Goal: Information Seeking & Learning: Learn about a topic

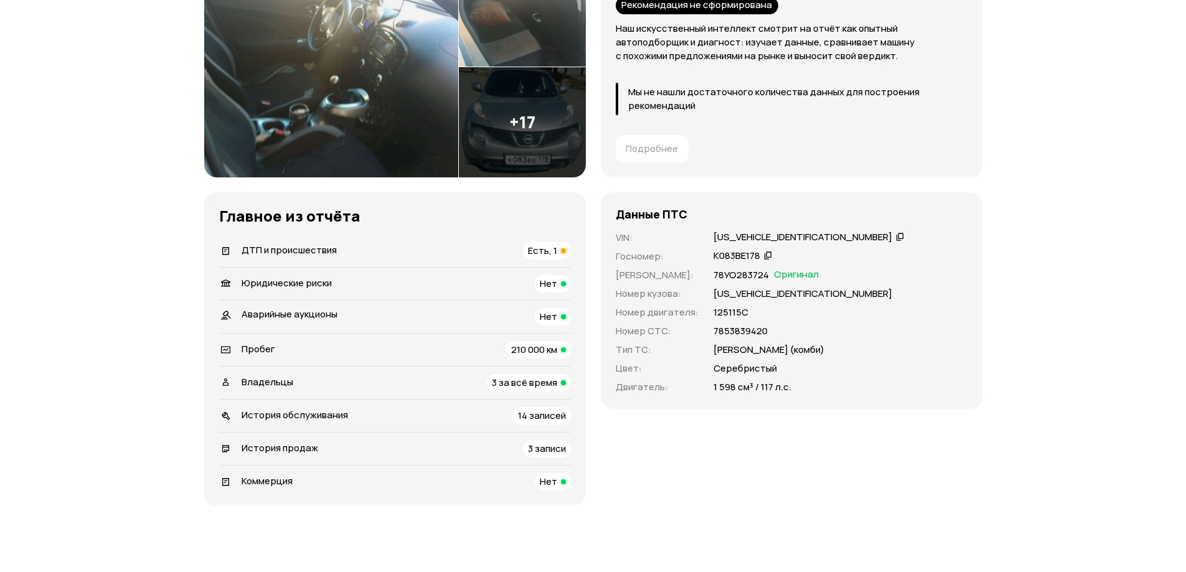
scroll to position [249, 0]
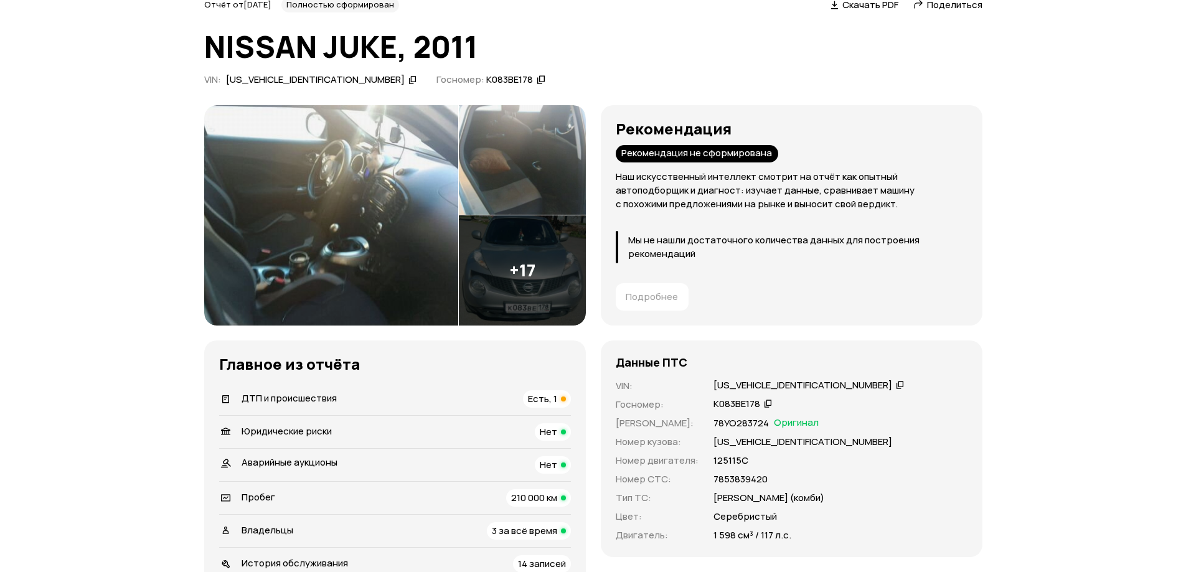
click at [548, 394] on span "Есть, 1" at bounding box center [542, 398] width 29 height 13
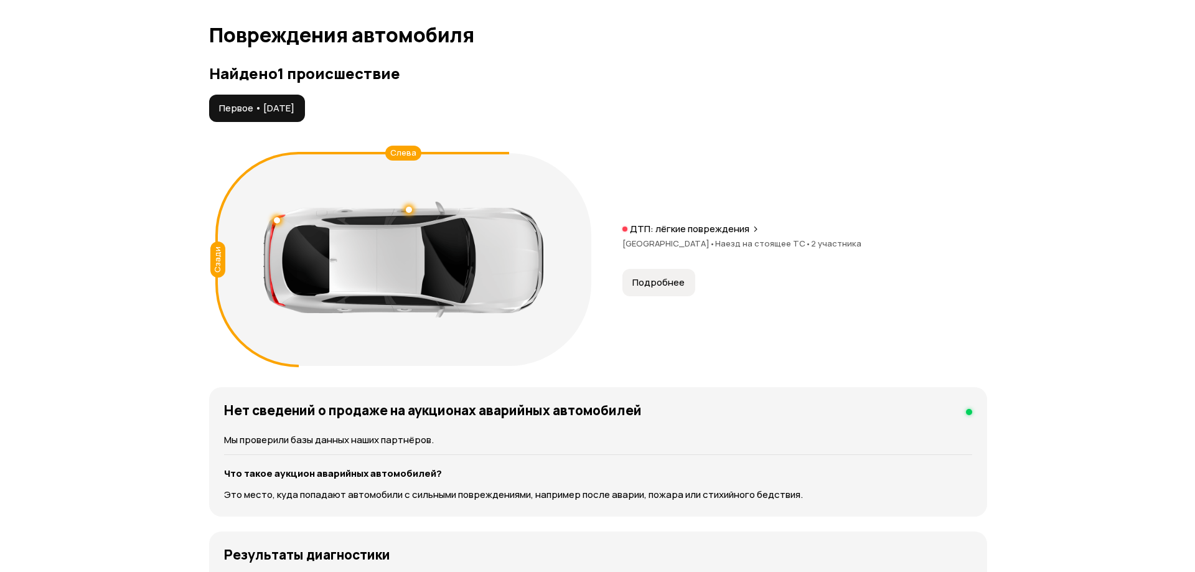
scroll to position [1267, 0]
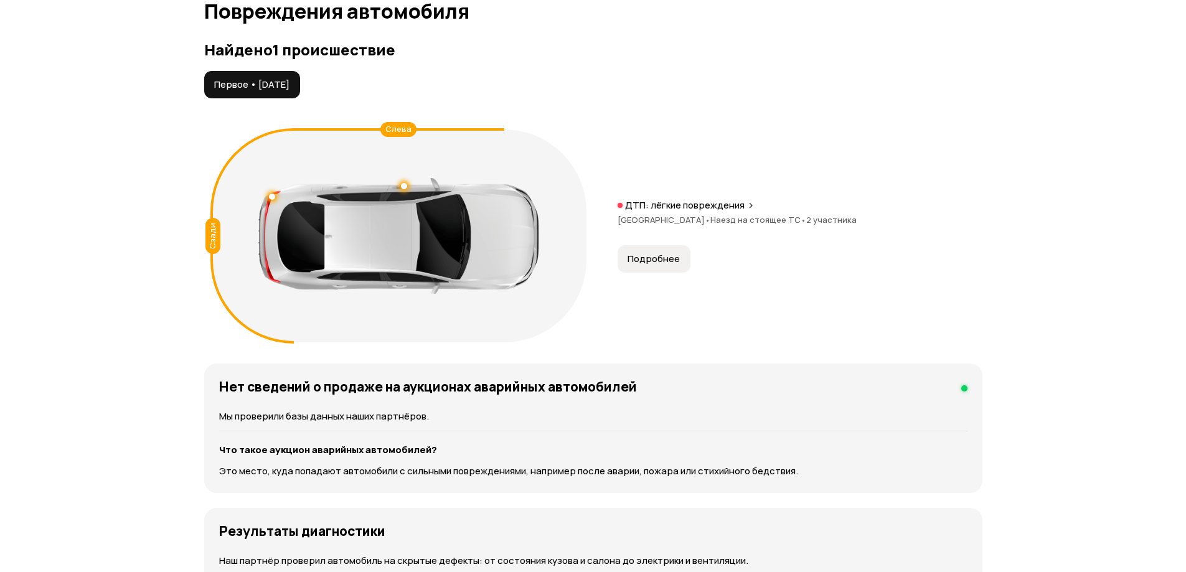
click at [672, 254] on span "Подробнее" at bounding box center [653, 259] width 52 height 12
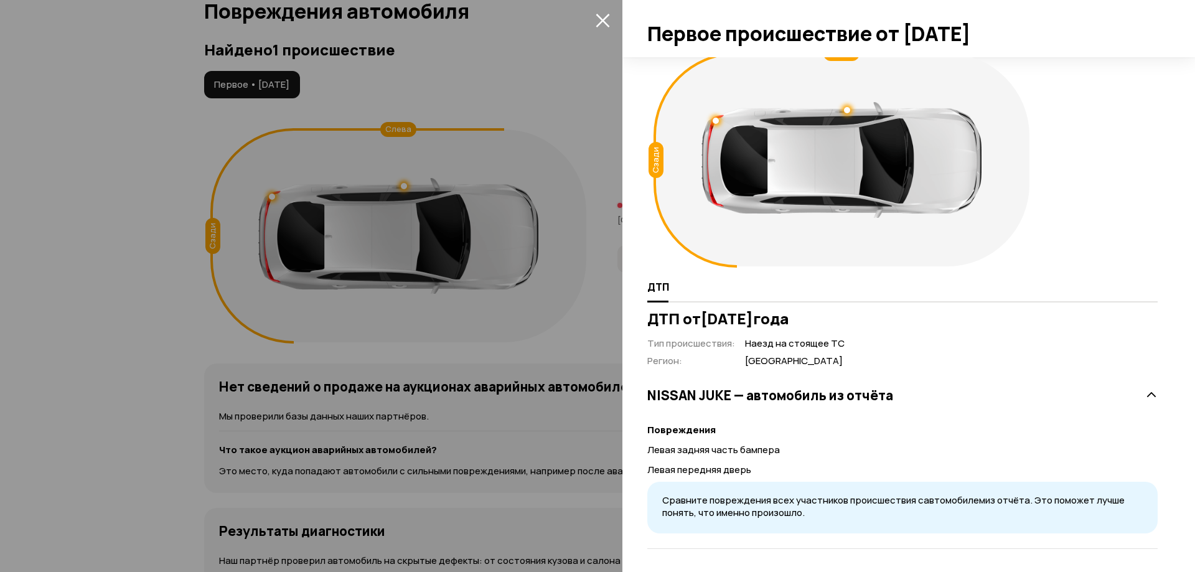
scroll to position [12, 0]
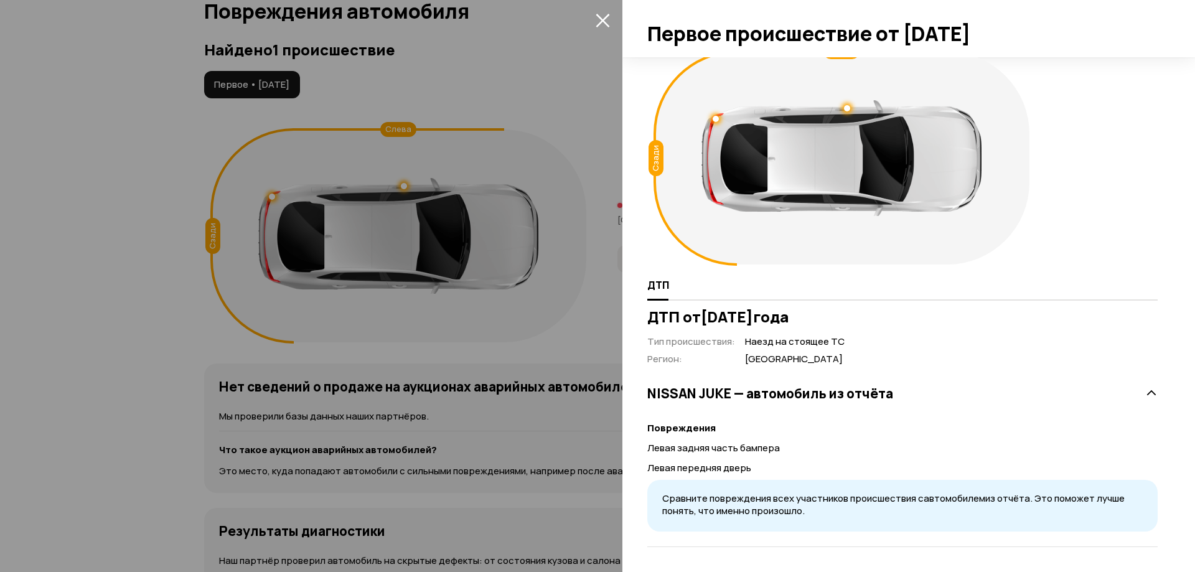
click at [1145, 390] on icon at bounding box center [1151, 393] width 12 height 12
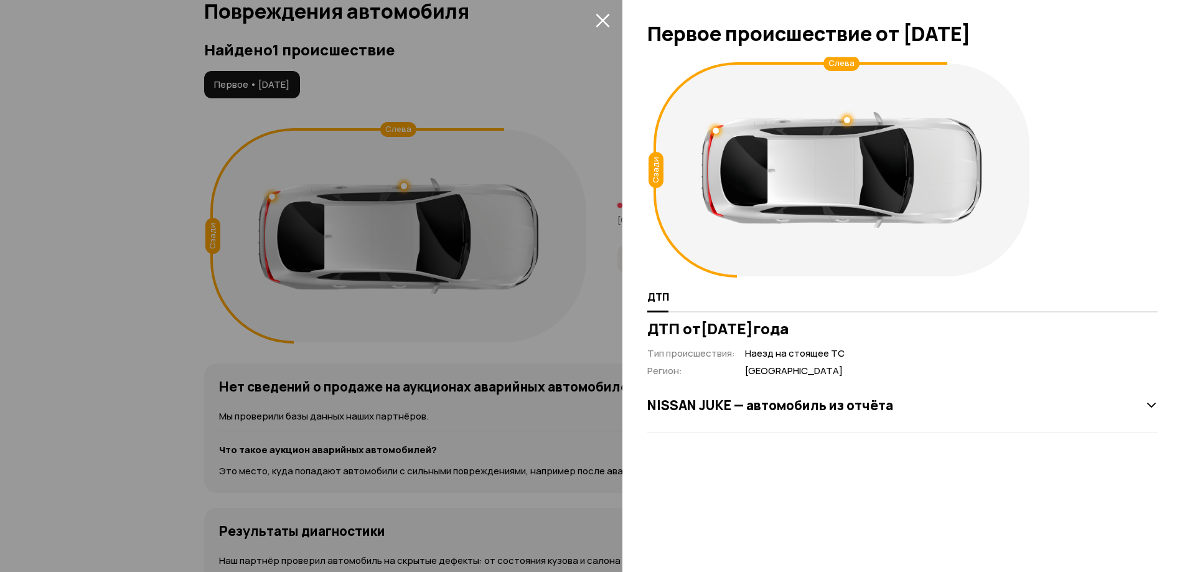
click at [1153, 408] on icon at bounding box center [1151, 405] width 12 height 12
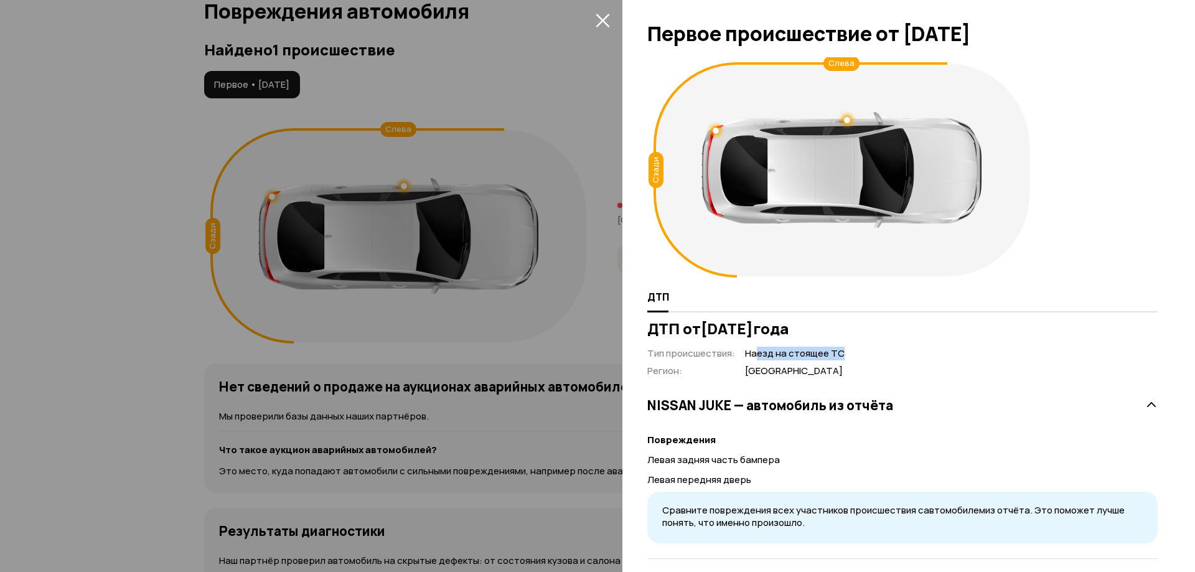
drag, startPoint x: 758, startPoint y: 355, endPoint x: 838, endPoint y: 356, distance: 79.7
click at [838, 356] on span "Наезд на стоящее ТС" at bounding box center [795, 353] width 100 height 13
drag, startPoint x: 684, startPoint y: 463, endPoint x: 739, endPoint y: 471, distance: 55.3
click at [744, 463] on p "Левая задняя часть бампера" at bounding box center [902, 460] width 510 height 14
drag, startPoint x: 649, startPoint y: 478, endPoint x: 747, endPoint y: 480, distance: 97.7
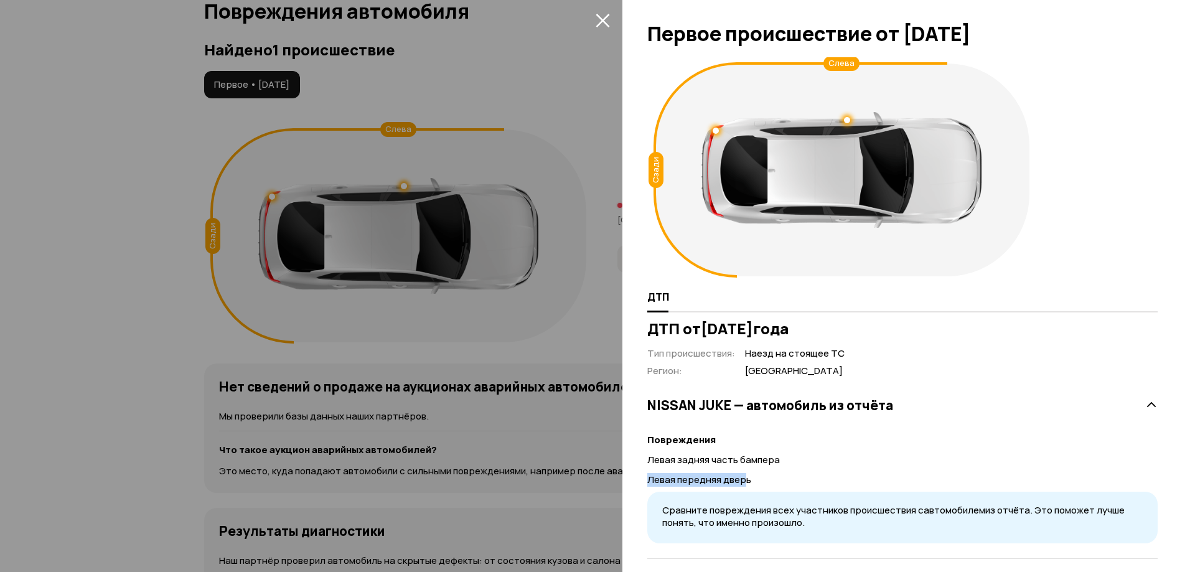
click at [747, 480] on p "Левая передняя дверь" at bounding box center [902, 480] width 510 height 14
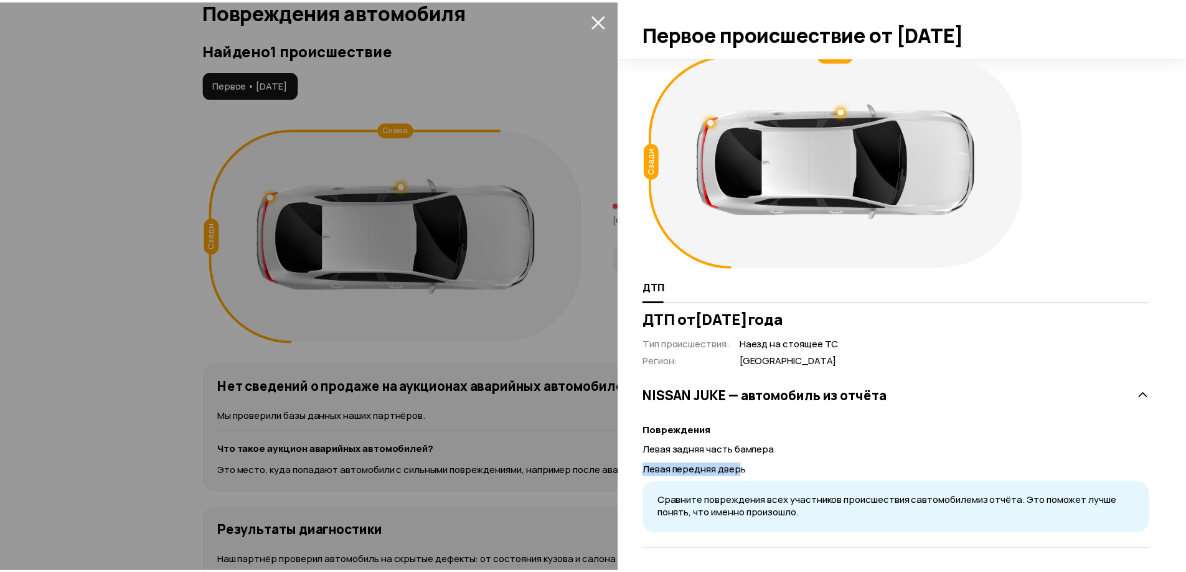
scroll to position [12, 0]
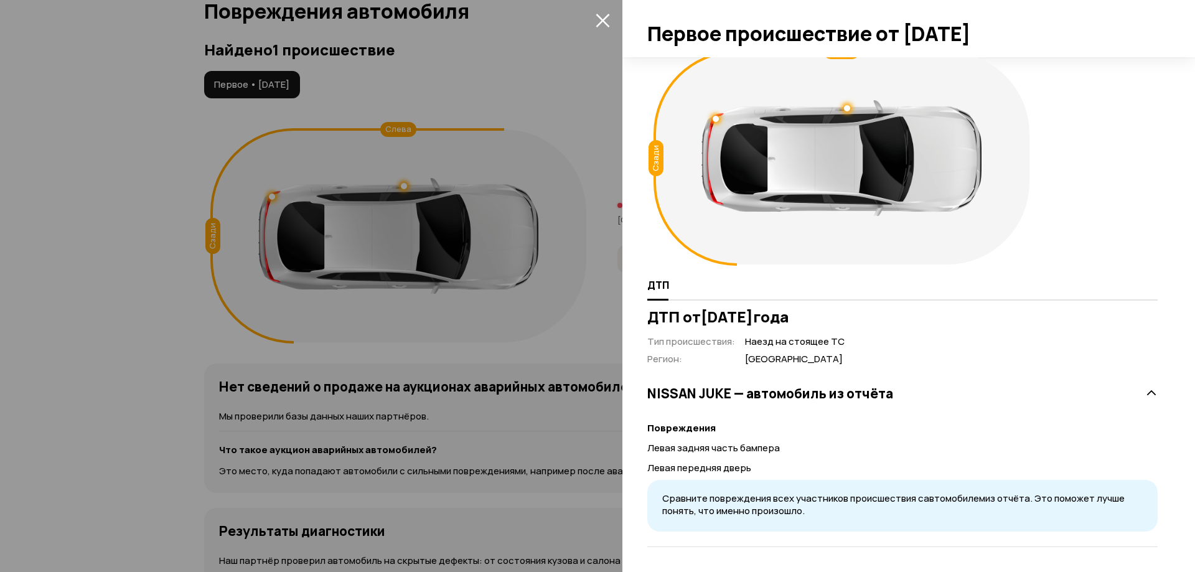
click at [537, 476] on div at bounding box center [597, 286] width 1195 height 572
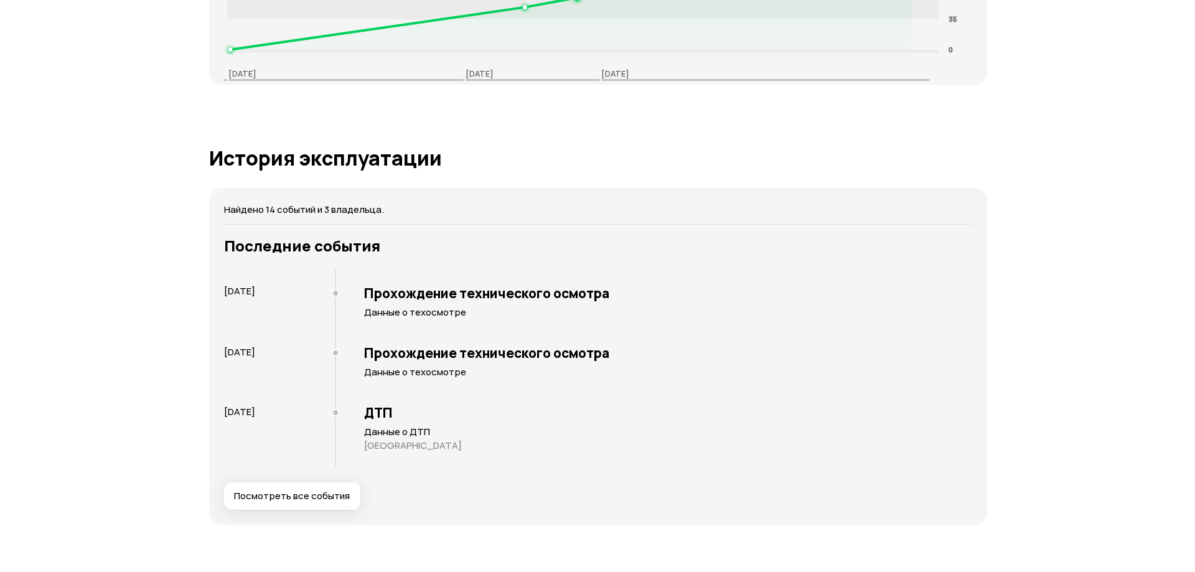
scroll to position [2325, 0]
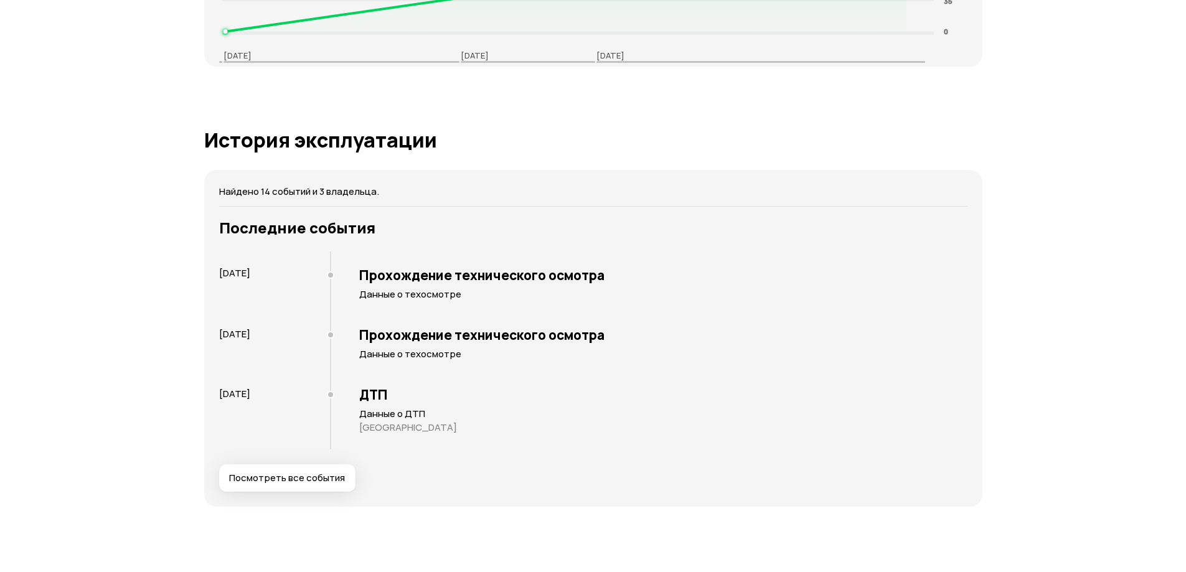
click at [312, 485] on button "Посмотреть все события" at bounding box center [287, 477] width 136 height 27
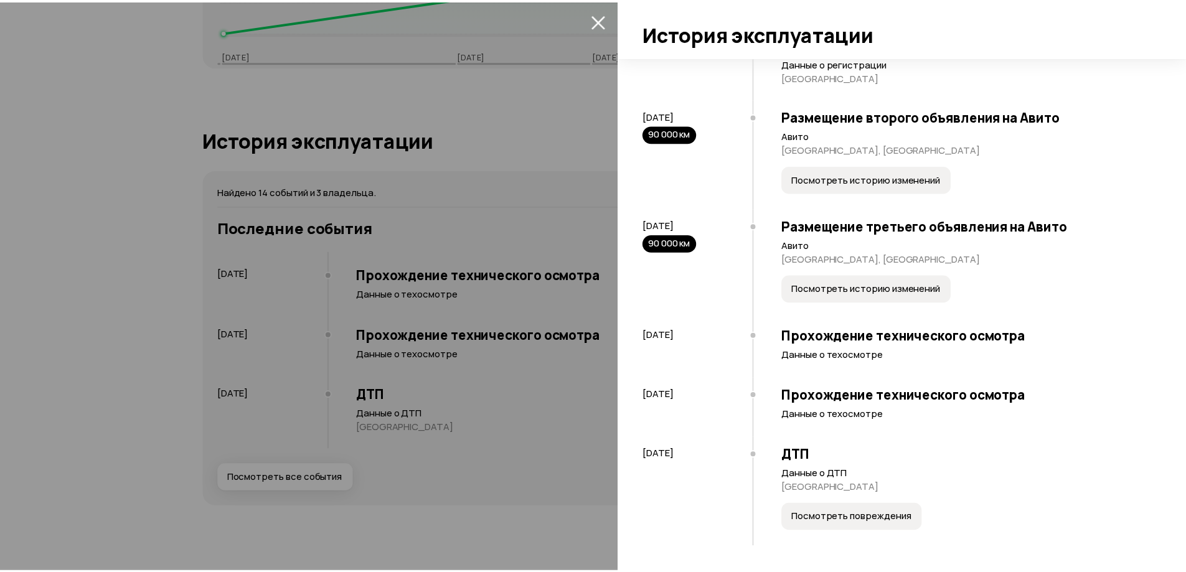
scroll to position [907, 0]
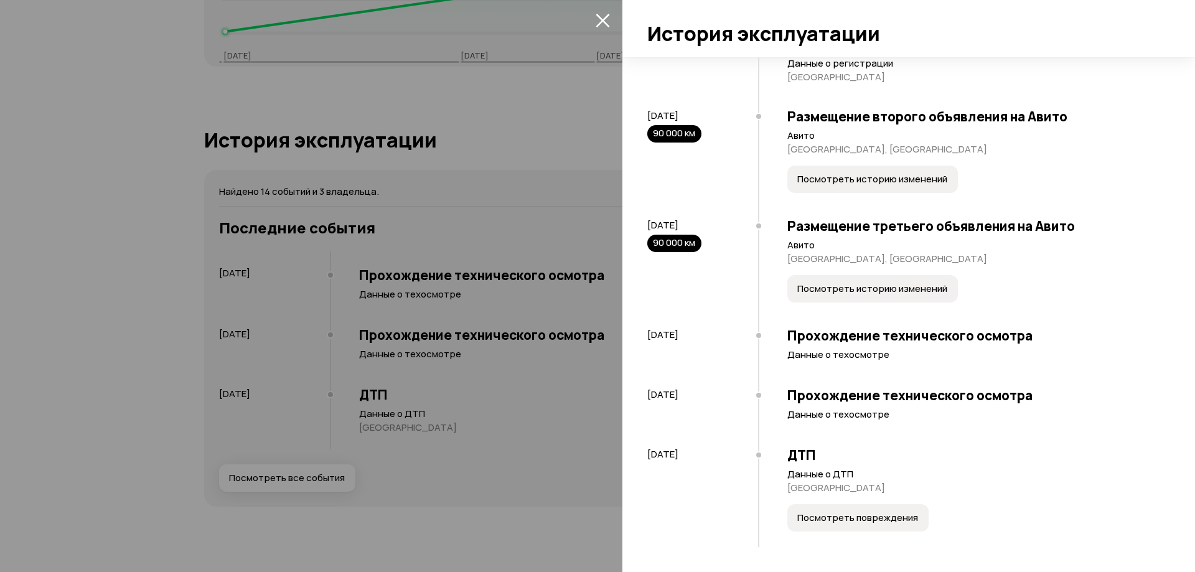
click at [875, 513] on span "Посмотреть повреждения" at bounding box center [857, 518] width 121 height 12
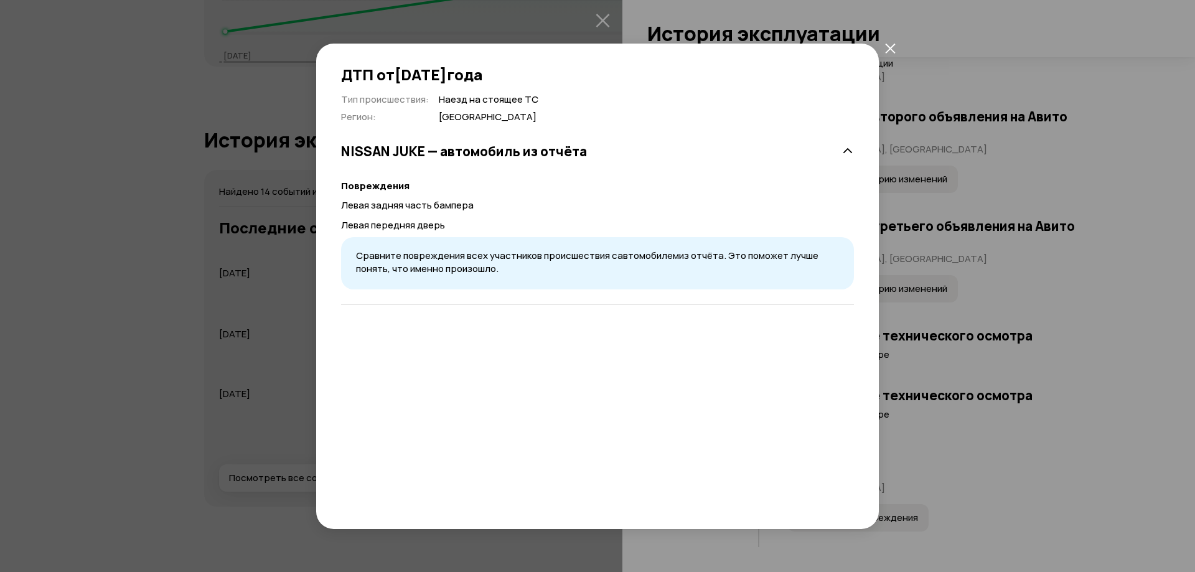
click at [891, 50] on icon "закрыть" at bounding box center [890, 49] width 10 height 10
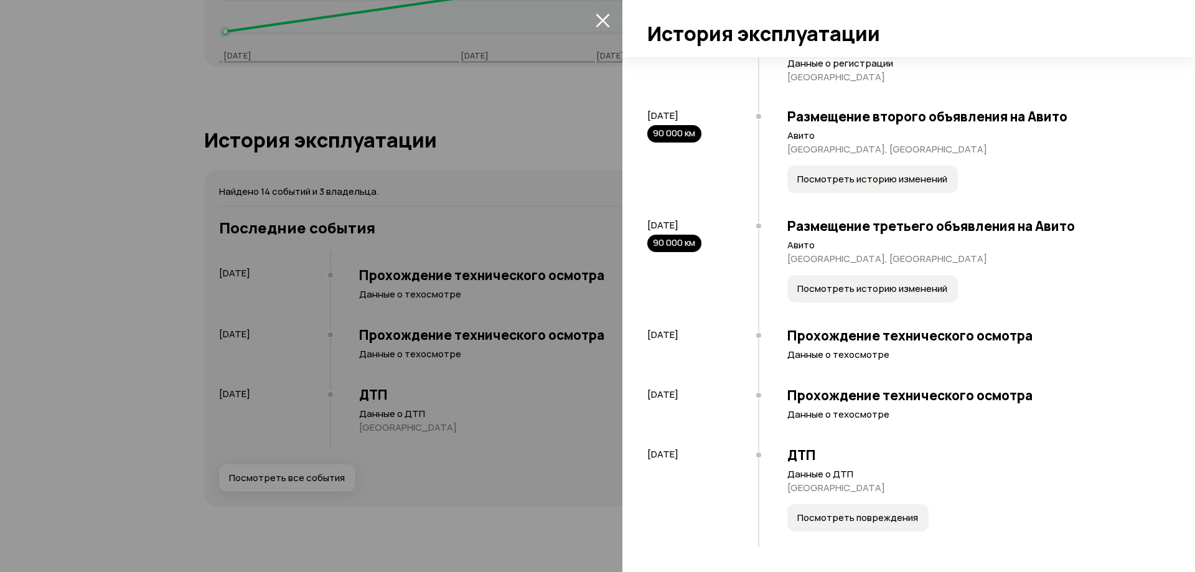
click at [872, 283] on span "Посмотреть историю изменений" at bounding box center [872, 289] width 150 height 12
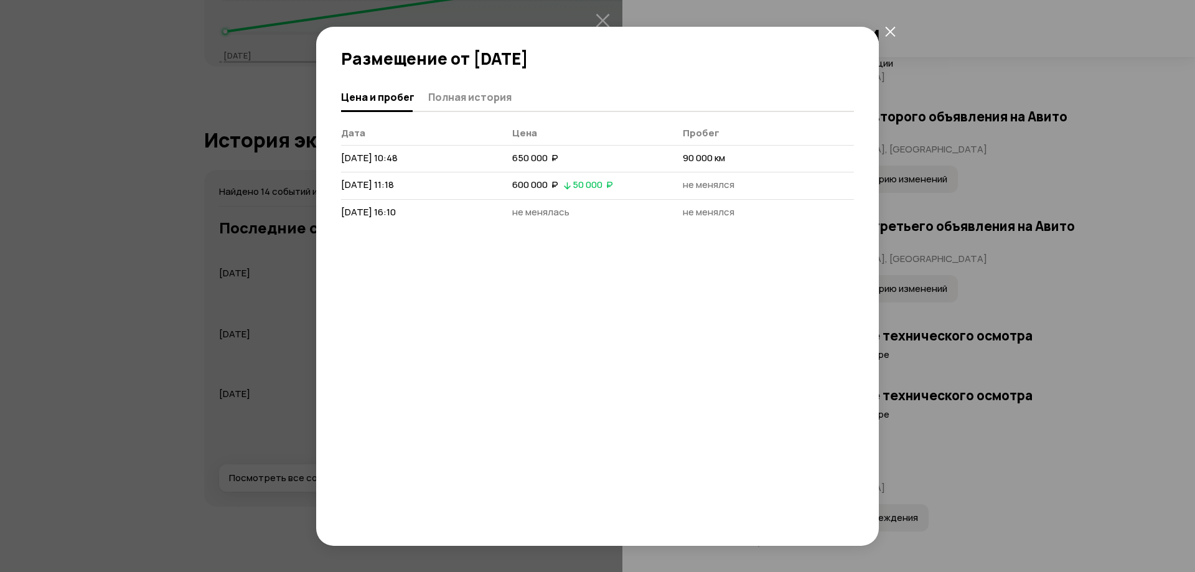
click at [885, 34] on icon "закрыть" at bounding box center [890, 31] width 11 height 11
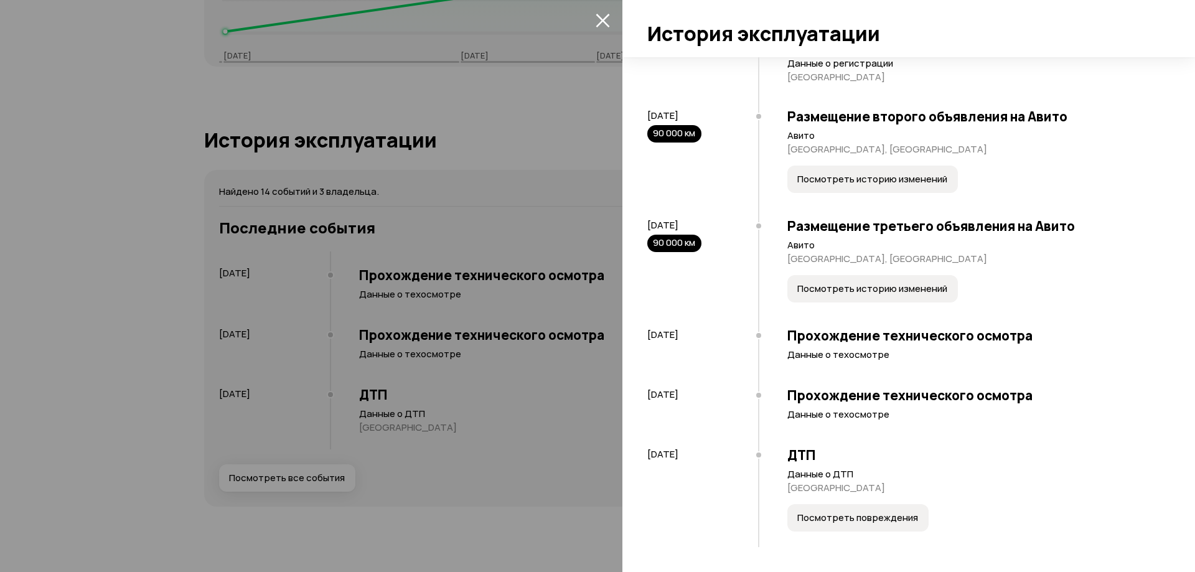
click at [604, 19] on icon "закрыть" at bounding box center [603, 21] width 14 height 14
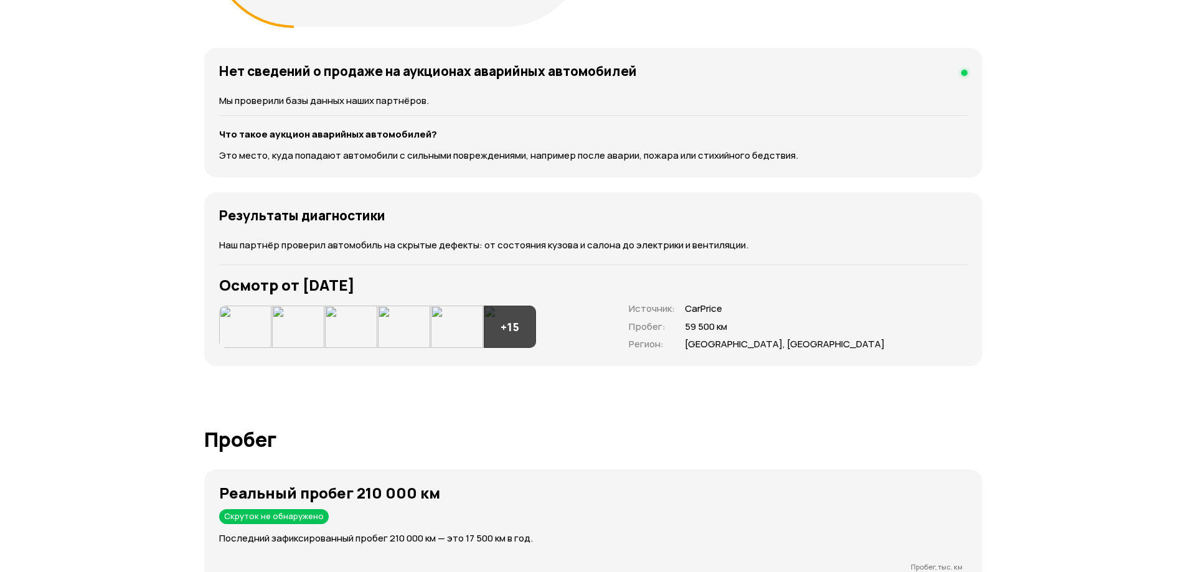
scroll to position [1516, 0]
